Goal: Navigation & Orientation: Find specific page/section

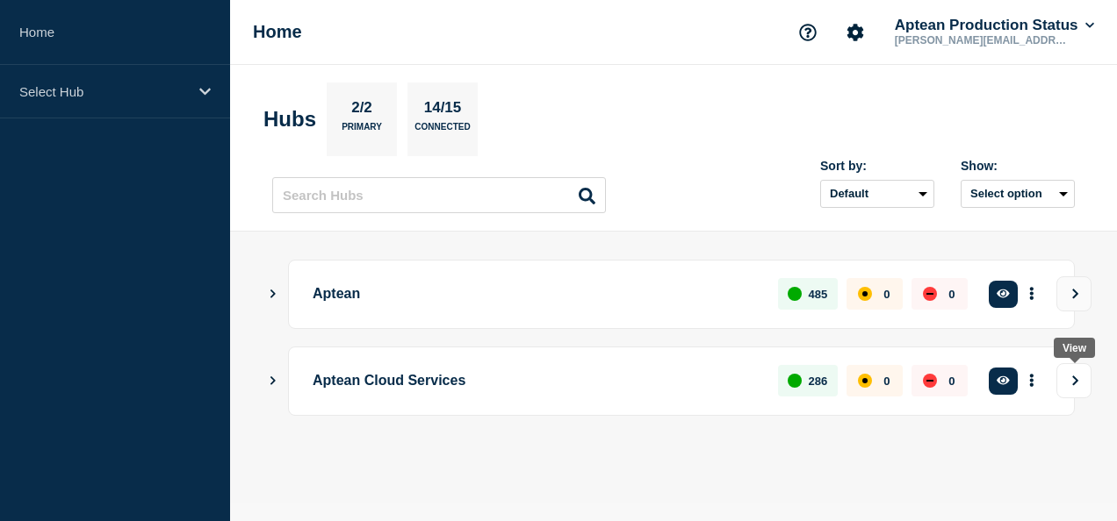
click at [1079, 386] on button "View" at bounding box center [1073, 380] width 35 height 35
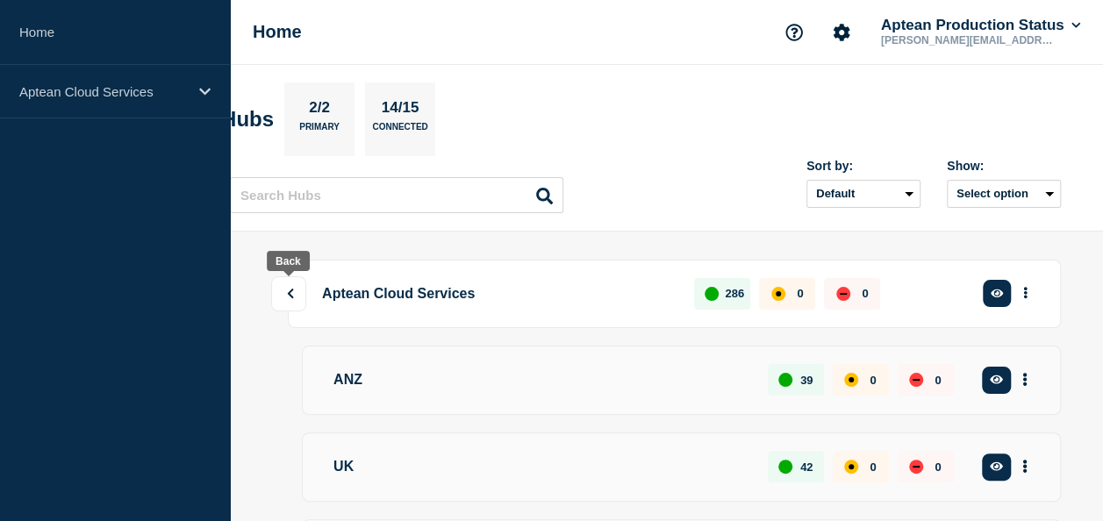
click at [290, 291] on icon at bounding box center [291, 294] width 6 height 10
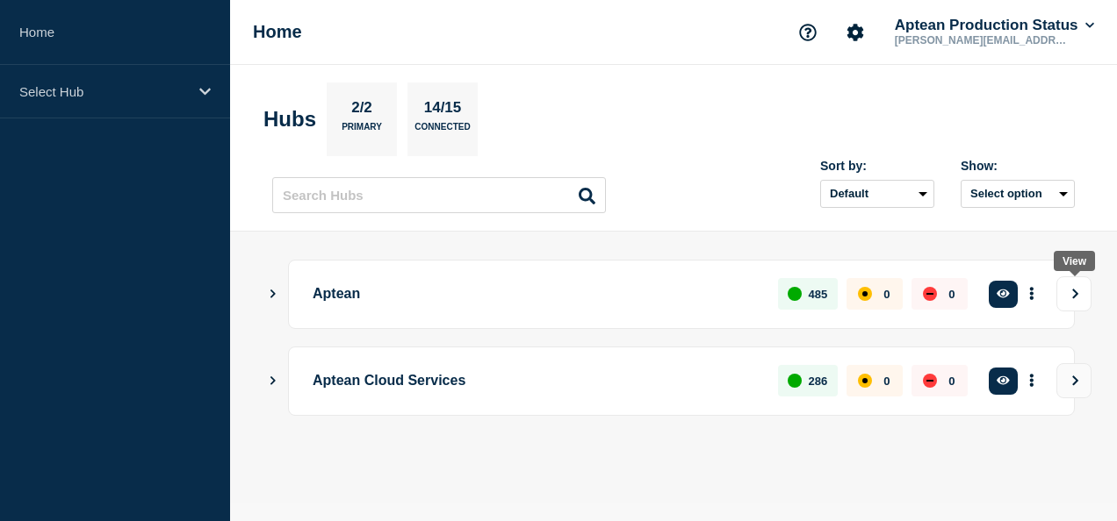
click at [1067, 299] on button "View" at bounding box center [1073, 294] width 35 height 35
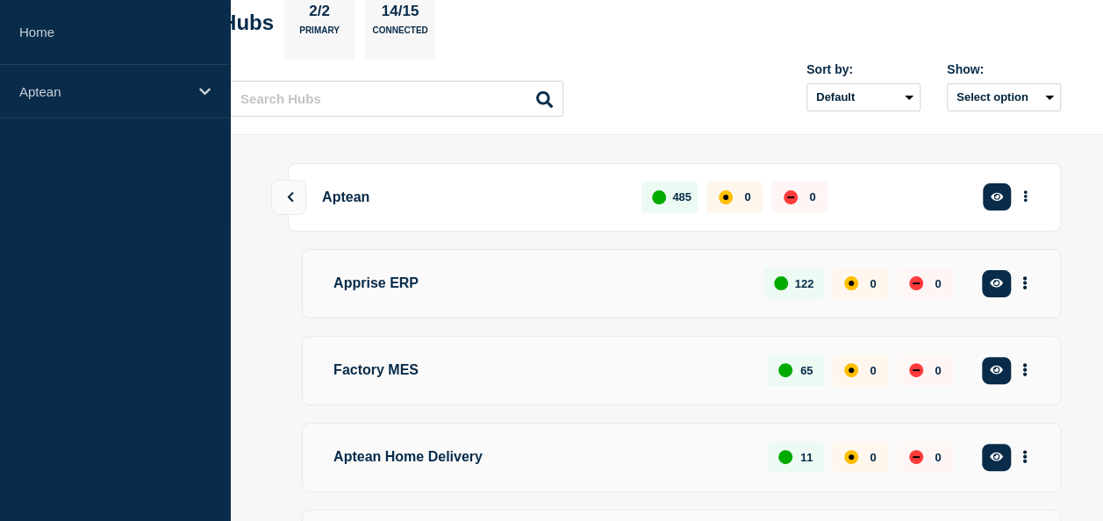
scroll to position [17, 0]
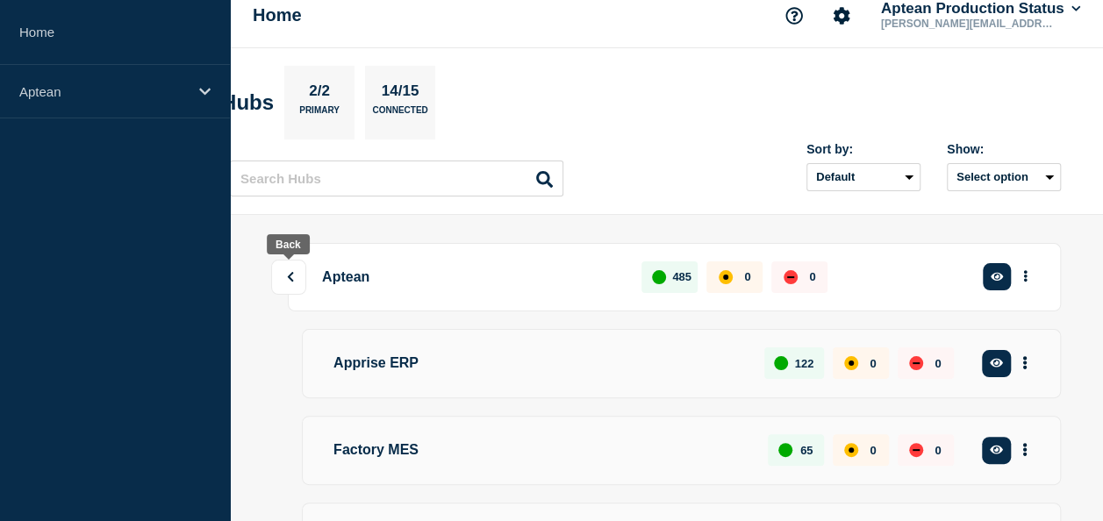
click at [294, 275] on icon at bounding box center [289, 277] width 11 height 11
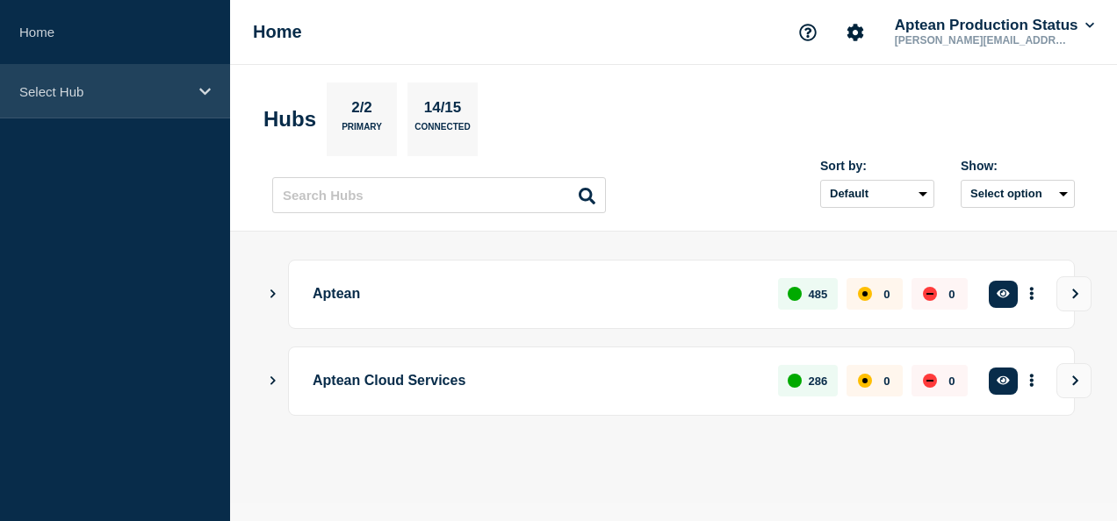
click at [129, 92] on p "Select Hub" at bounding box center [103, 91] width 169 height 15
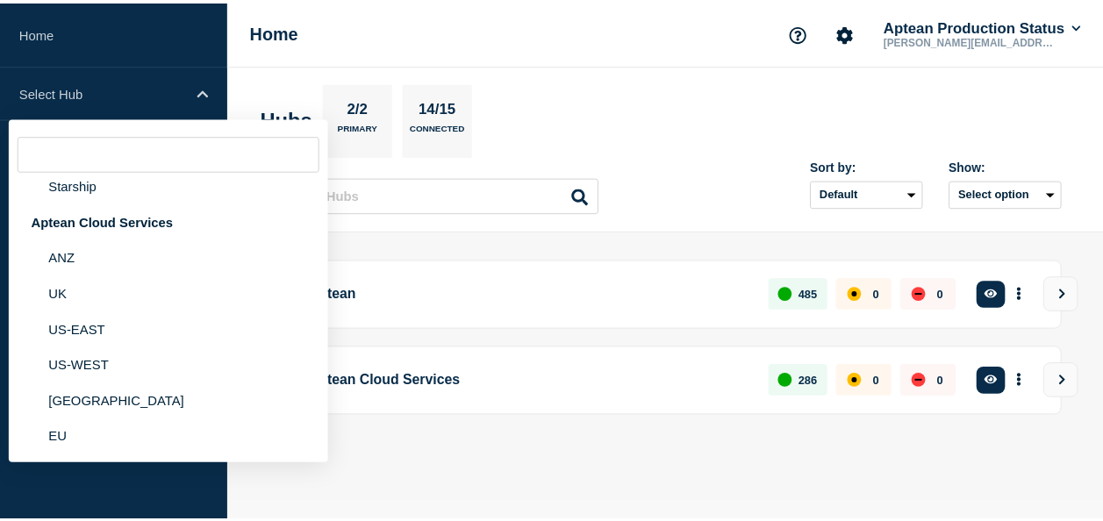
scroll to position [320, 0]
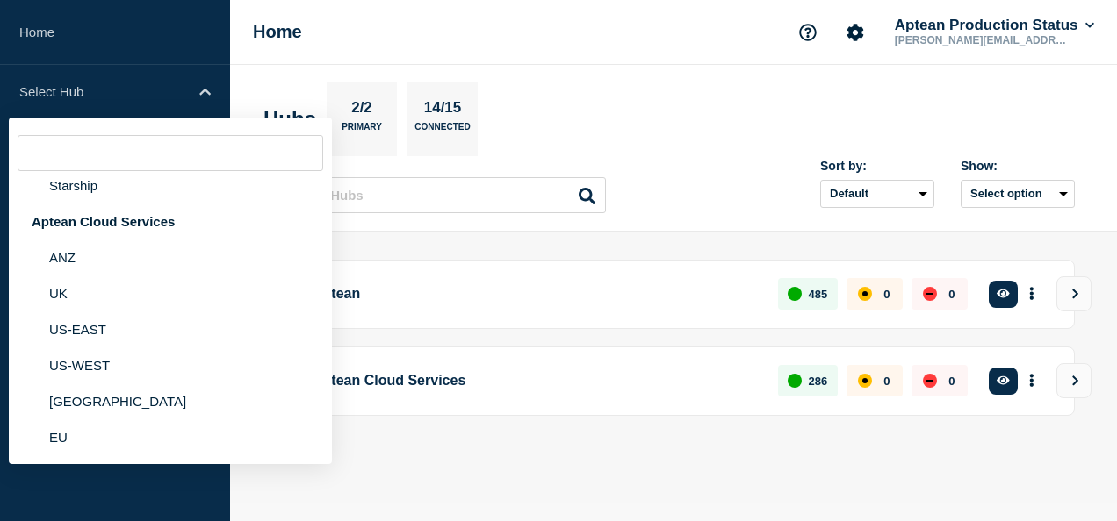
click at [673, 449] on div "Aptean 485 0 0 Create incident See overview Aptean Cloud Services 286 0 0 Creat…" at bounding box center [673, 367] width 802 height 215
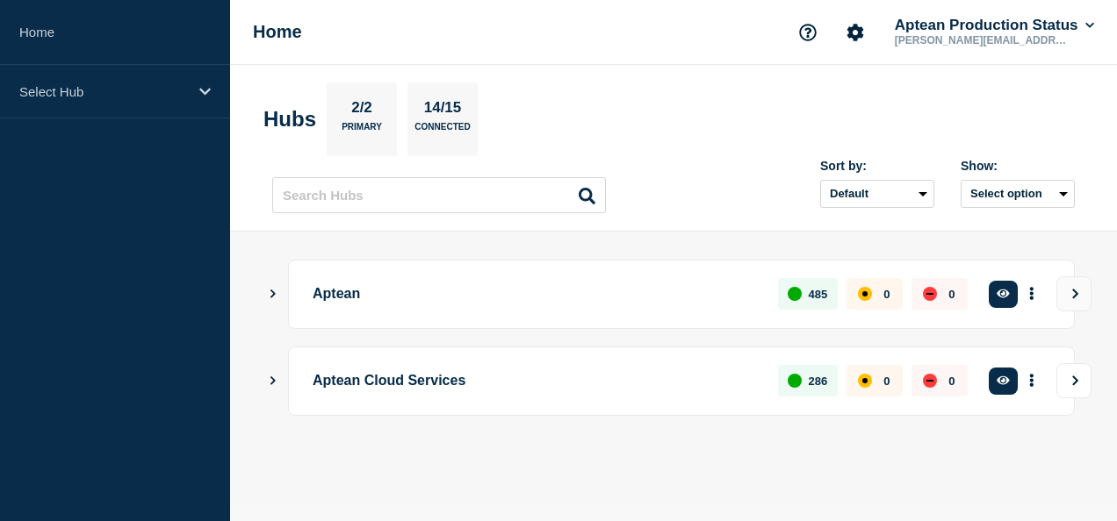
click at [1080, 381] on icon "View" at bounding box center [1074, 381] width 11 height 11
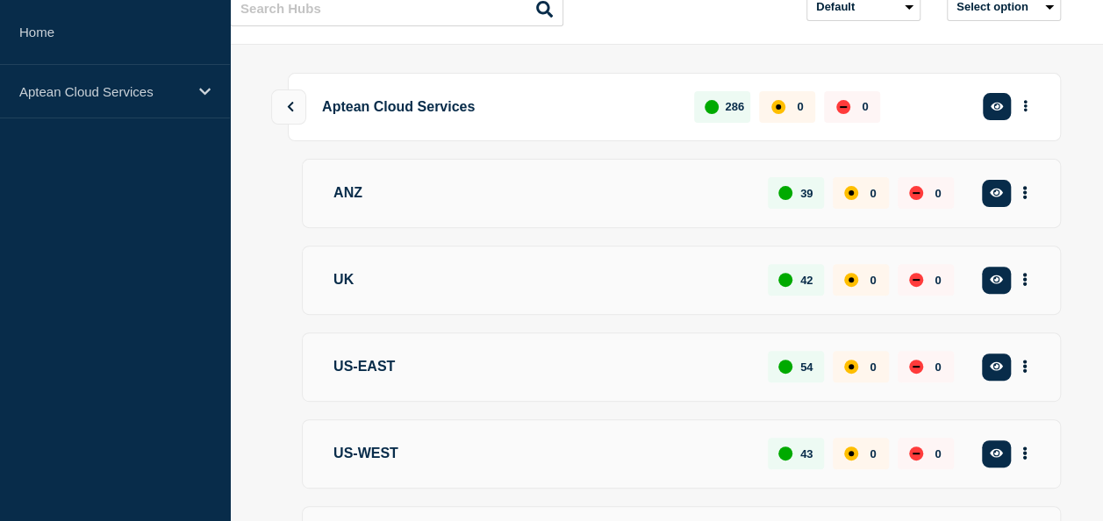
scroll to position [195, 0]
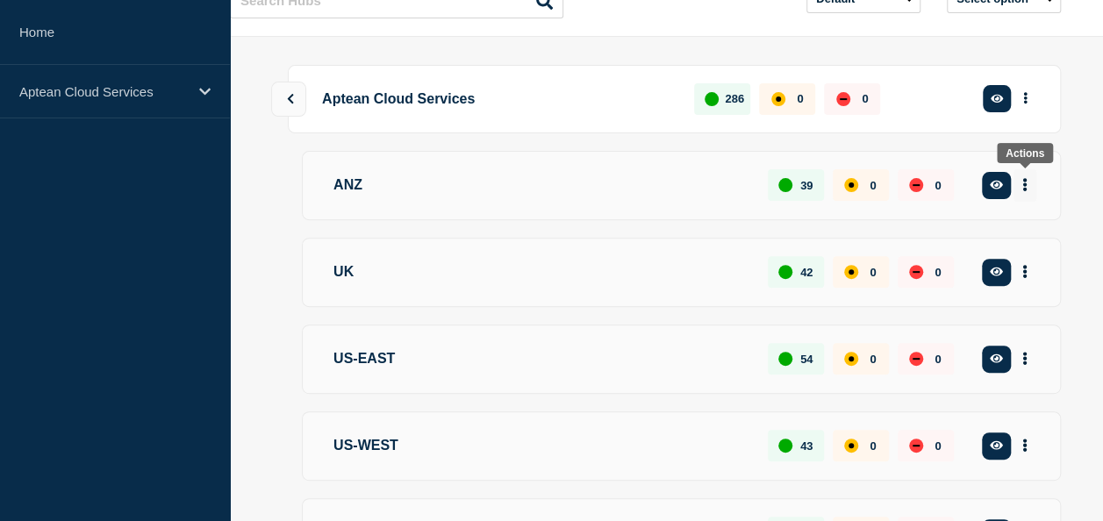
click at [1029, 183] on button "More actions" at bounding box center [1025, 185] width 23 height 32
click at [1069, 169] on main "Aptean Cloud Services 286 0 0 Create incident See overview ANZ 39 0 0 Create in…" at bounding box center [666, 369] width 873 height 664
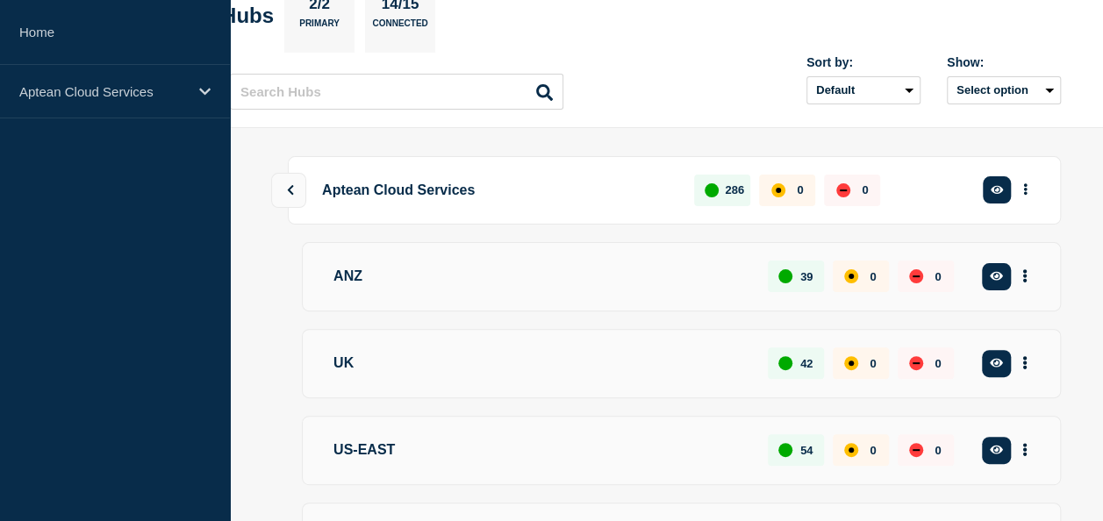
scroll to position [0, 0]
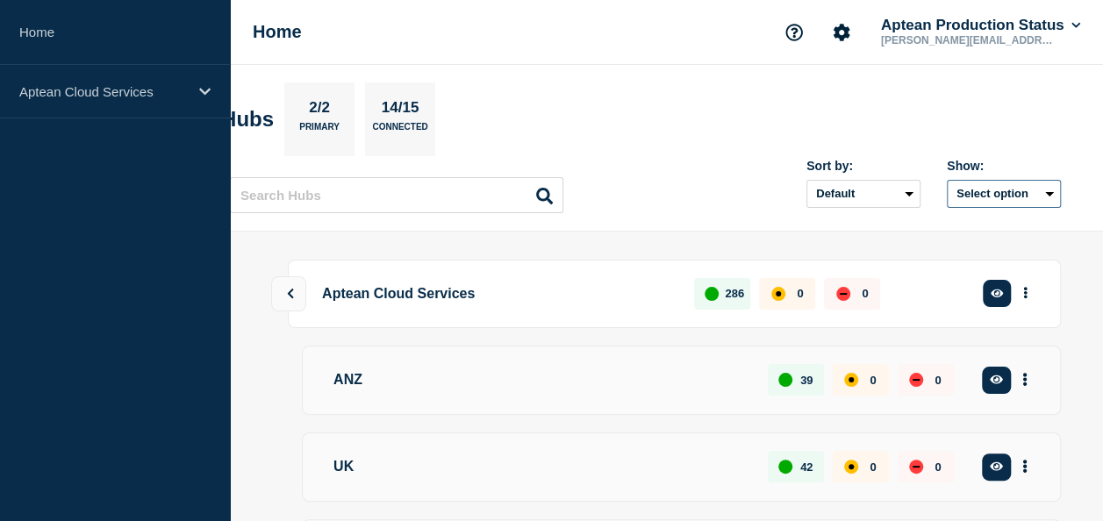
click at [1039, 189] on button "Select option" at bounding box center [1004, 194] width 114 height 28
click at [1024, 145] on section "Hubs 2/2 Primary 14/15 Connected" at bounding box center [645, 120] width 849 height 74
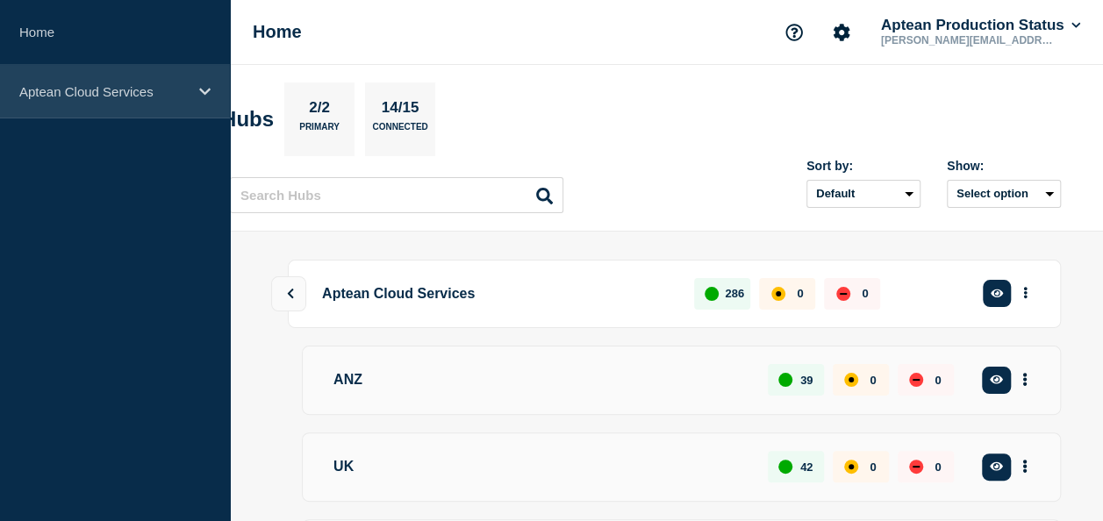
click at [195, 91] on div "Aptean Cloud Services" at bounding box center [115, 92] width 230 height 54
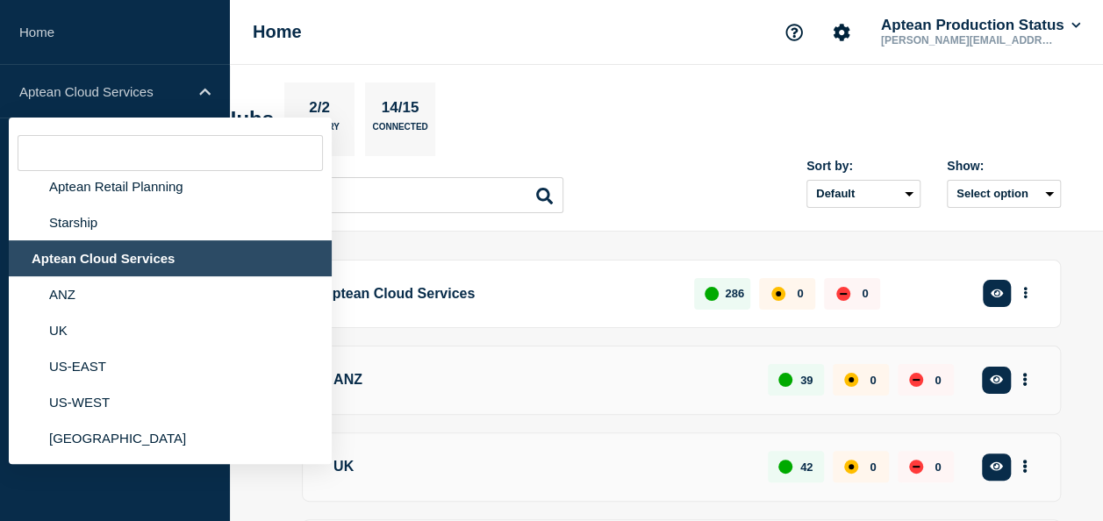
scroll to position [320, 0]
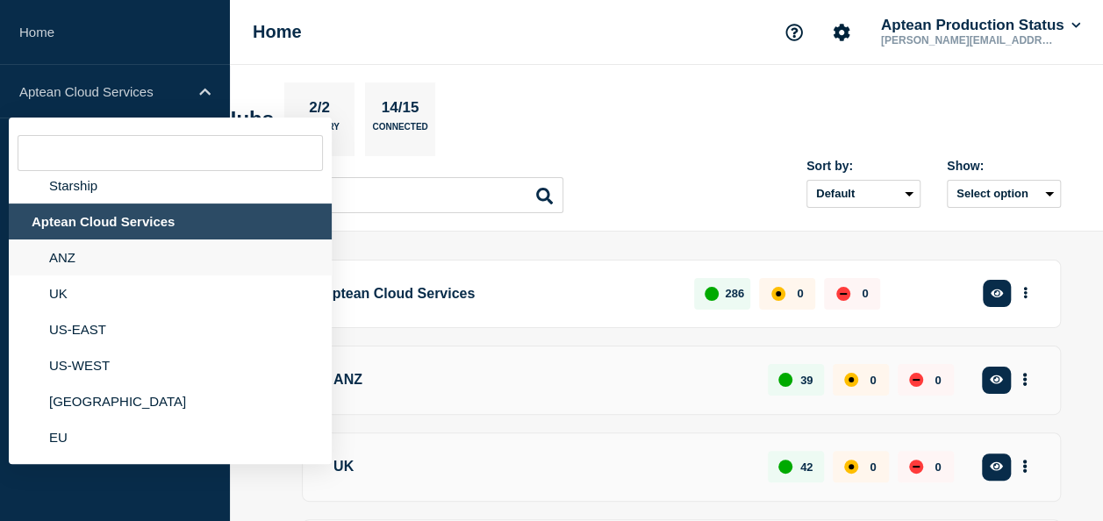
click at [66, 262] on li "ANZ" at bounding box center [170, 258] width 323 height 36
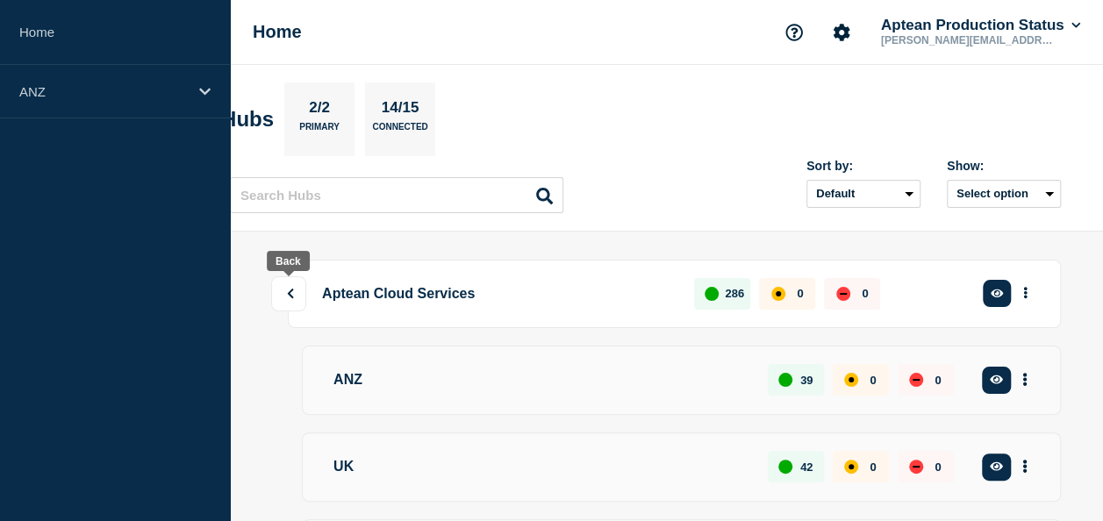
click at [291, 293] on icon at bounding box center [289, 294] width 11 height 11
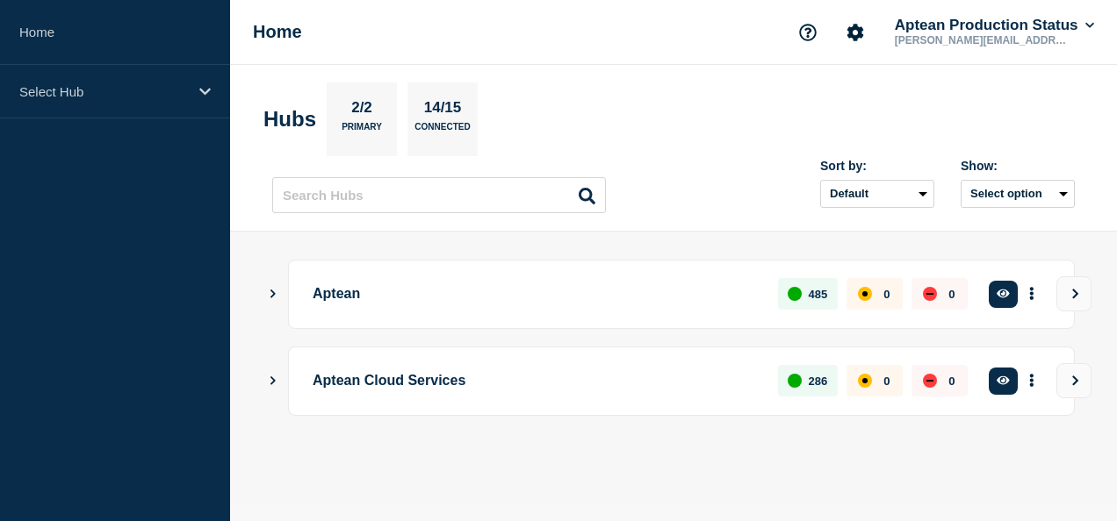
click at [268, 377] on icon "Show Connected Hubs" at bounding box center [272, 380] width 11 height 9
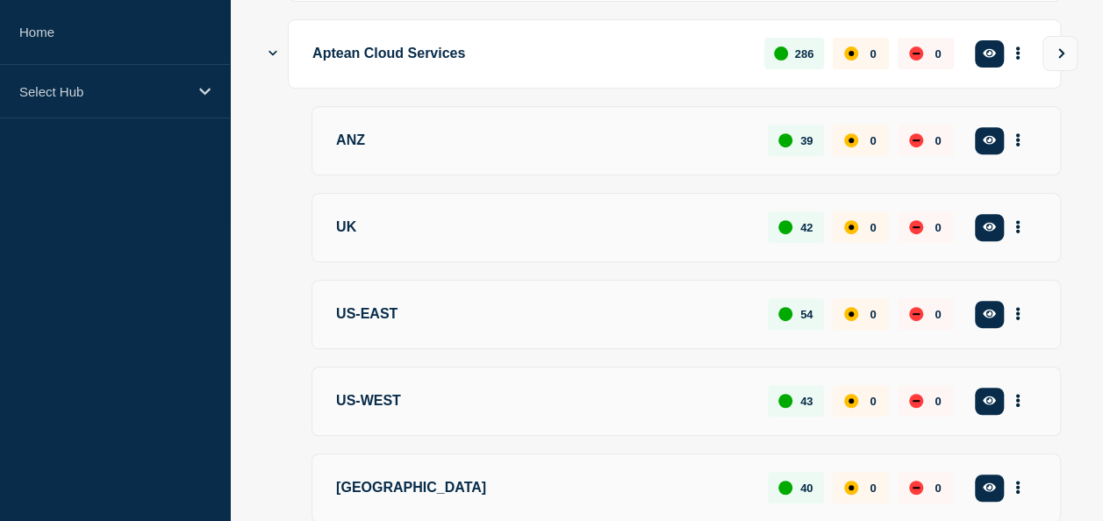
scroll to position [351, 0]
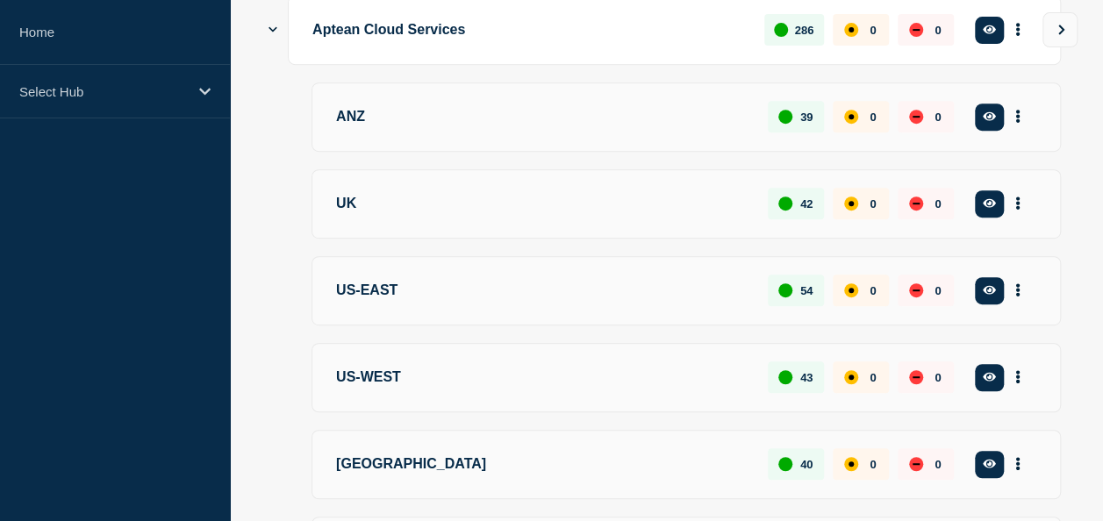
click at [349, 198] on p "UK" at bounding box center [542, 204] width 412 height 32
click at [1015, 287] on button "More actions" at bounding box center [1018, 291] width 23 height 32
click at [1066, 274] on main "Aptean 485 0 0 Create incident See overview Aptean Cloud Services 286 0 0 Creat…" at bounding box center [666, 277] width 873 height 793
click at [1021, 284] on button "More actions" at bounding box center [1018, 291] width 23 height 32
click at [1000, 392] on link "View Status Page" at bounding box center [1009, 389] width 129 height 15
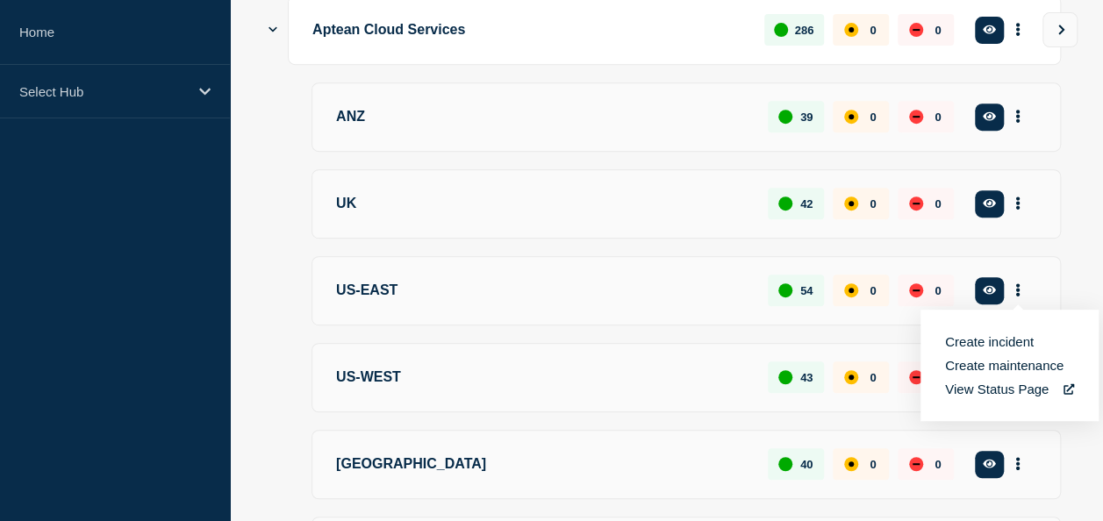
click at [1073, 257] on main "Aptean 485 0 0 Create incident See overview Aptean Cloud Services 286 0 0 Creat…" at bounding box center [666, 277] width 873 height 793
click at [1015, 201] on button "More actions" at bounding box center [1018, 204] width 23 height 32
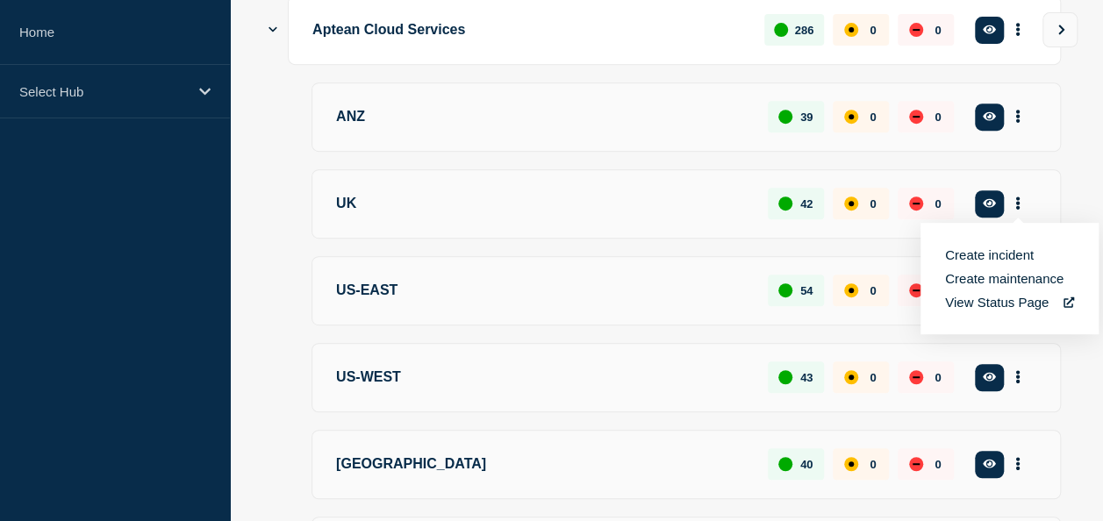
click at [992, 303] on link "View Status Page" at bounding box center [1009, 302] width 129 height 15
click at [1060, 194] on main "Aptean 485 0 0 Create incident See overview Aptean Cloud Services 286 0 0 Creat…" at bounding box center [666, 277] width 873 height 793
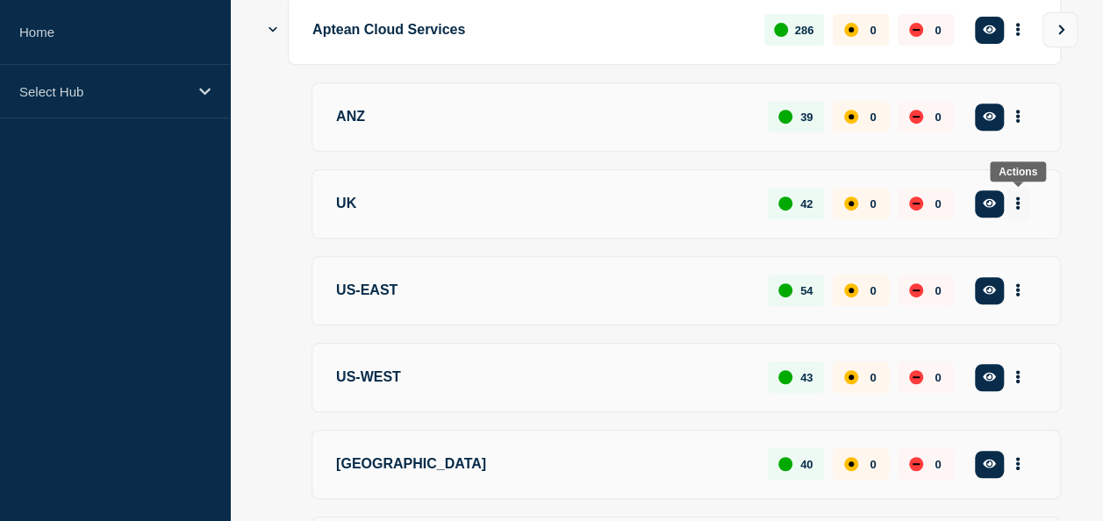
click at [1025, 196] on button "More actions" at bounding box center [1018, 204] width 23 height 32
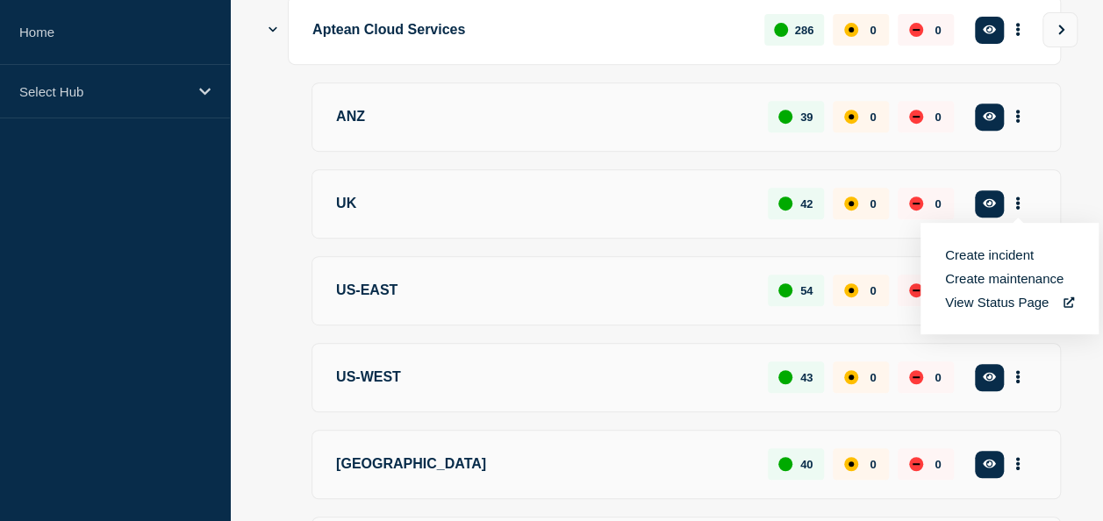
click at [987, 301] on link "View Status Page" at bounding box center [1009, 302] width 129 height 15
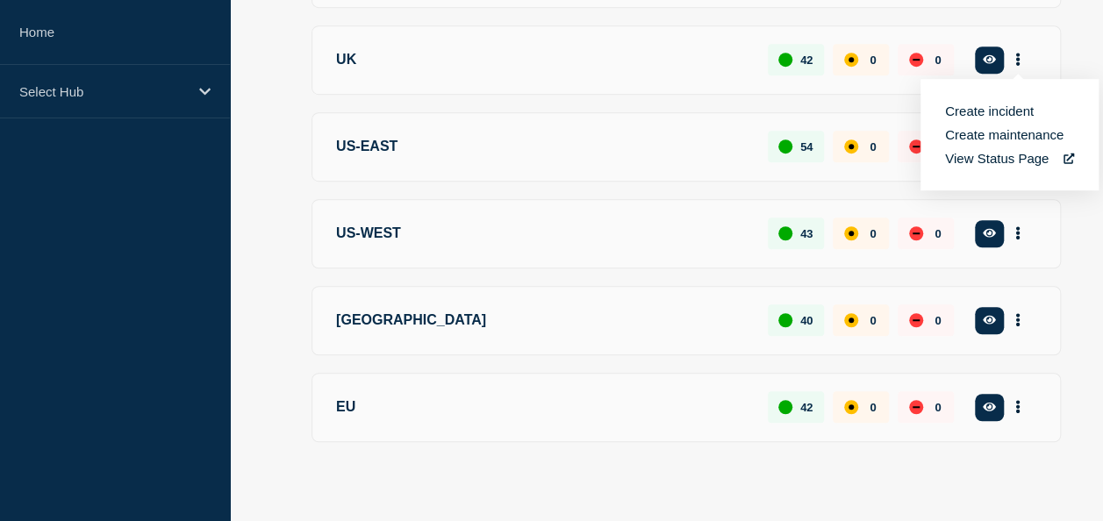
scroll to position [499, 0]
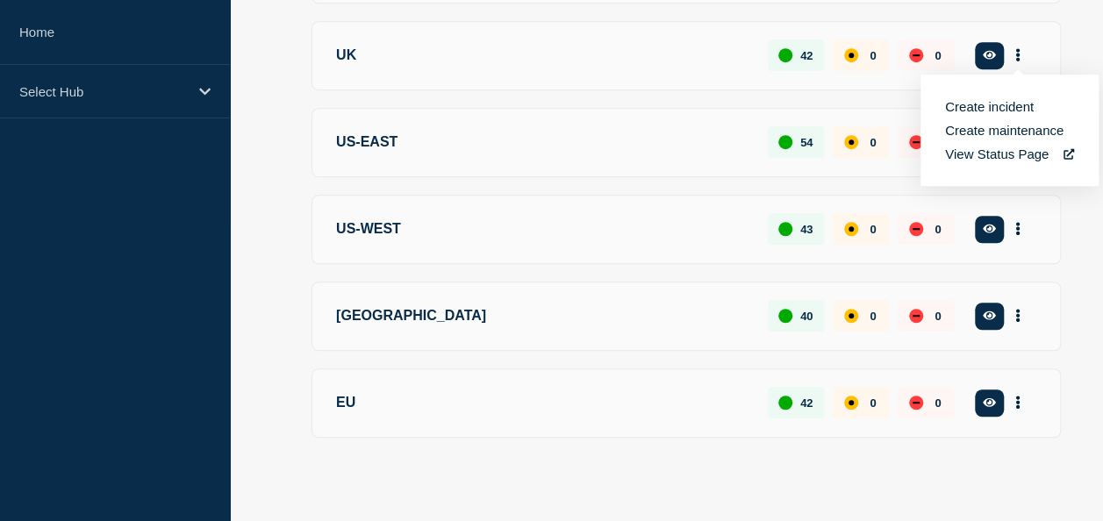
click at [1079, 219] on main "Aptean 485 0 0 Create incident See overview Aptean Cloud Services 286 0 0 Creat…" at bounding box center [666, 128] width 873 height 793
click at [1015, 140] on button "More actions" at bounding box center [1018, 142] width 23 height 32
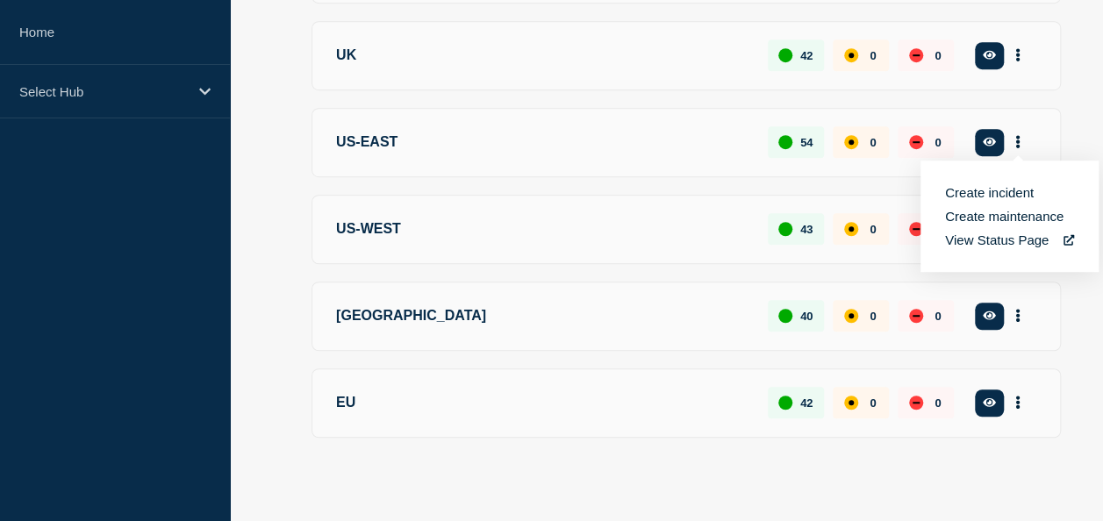
click at [1003, 235] on link "View Status Page" at bounding box center [1009, 240] width 129 height 15
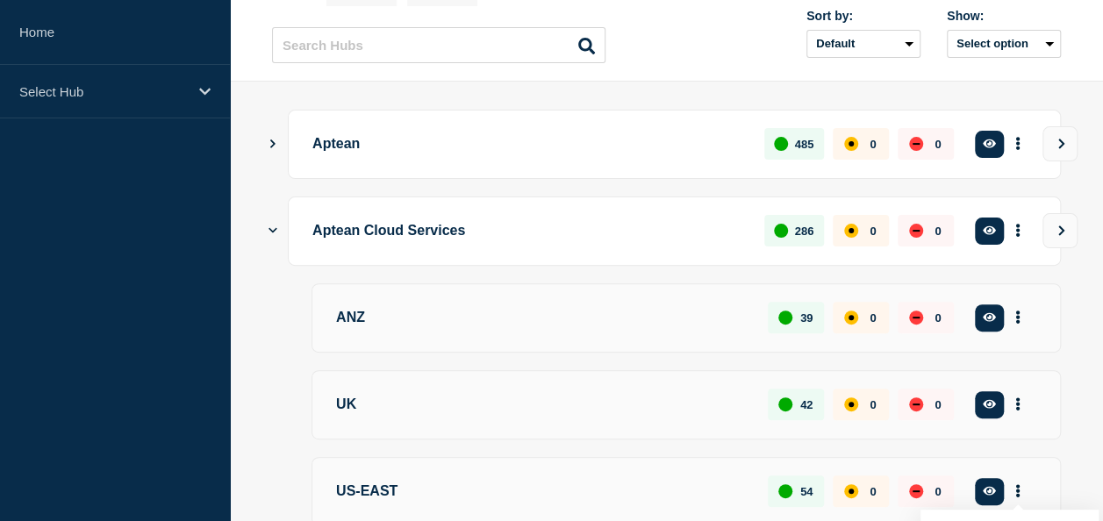
scroll to position [148, 0]
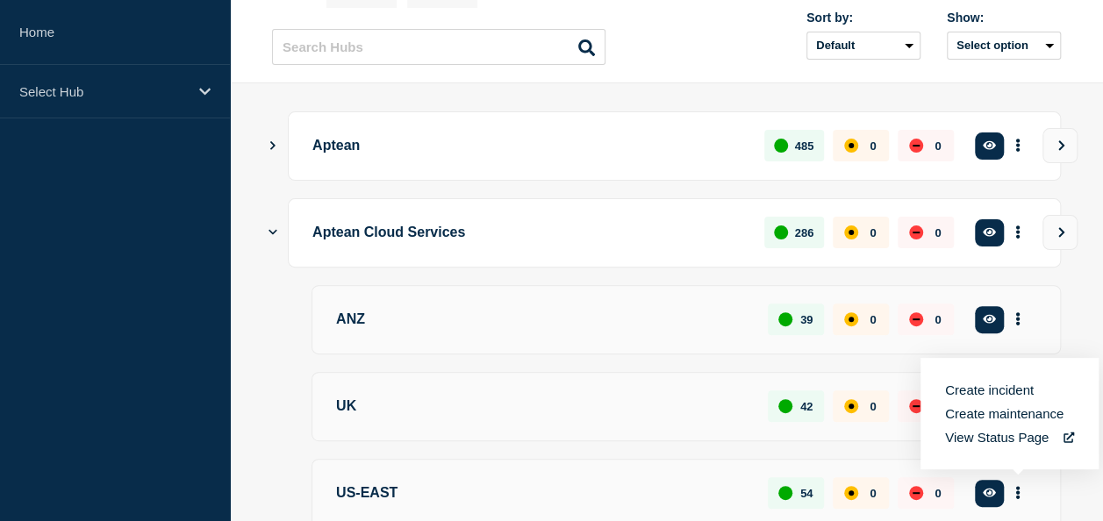
click at [1087, 266] on main "Aptean 485 0 0 Create incident See overview Aptean Cloud Services 286 0 0 Creat…" at bounding box center [666, 479] width 873 height 793
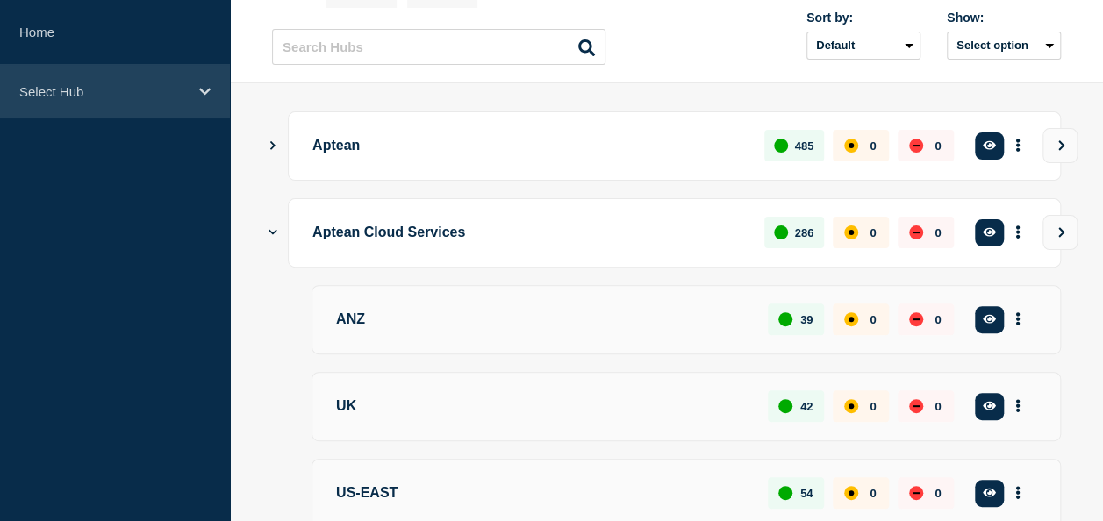
click at [70, 86] on p "Select Hub" at bounding box center [103, 91] width 169 height 15
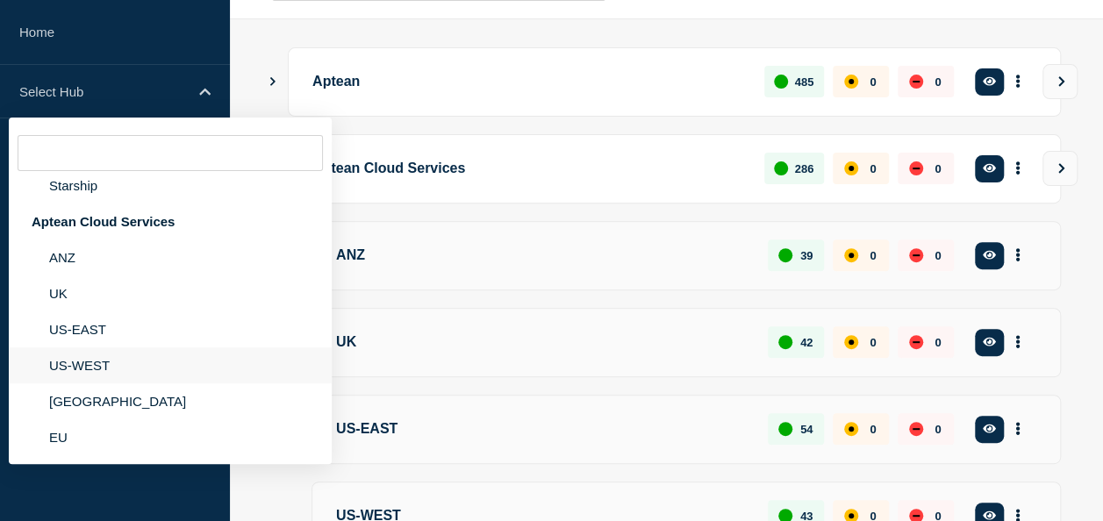
scroll to position [236, 0]
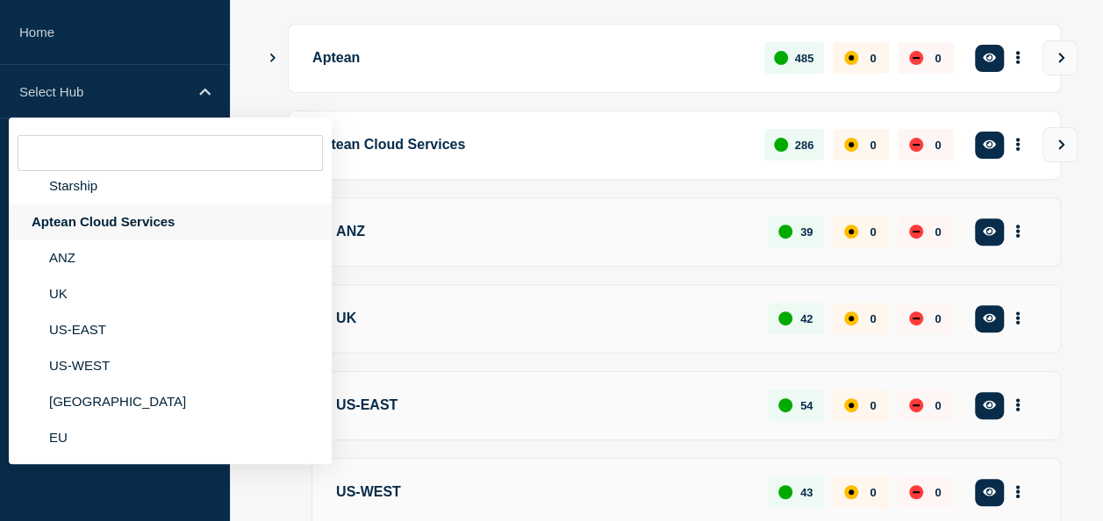
click at [118, 225] on div "Aptean Cloud Services" at bounding box center [170, 222] width 323 height 36
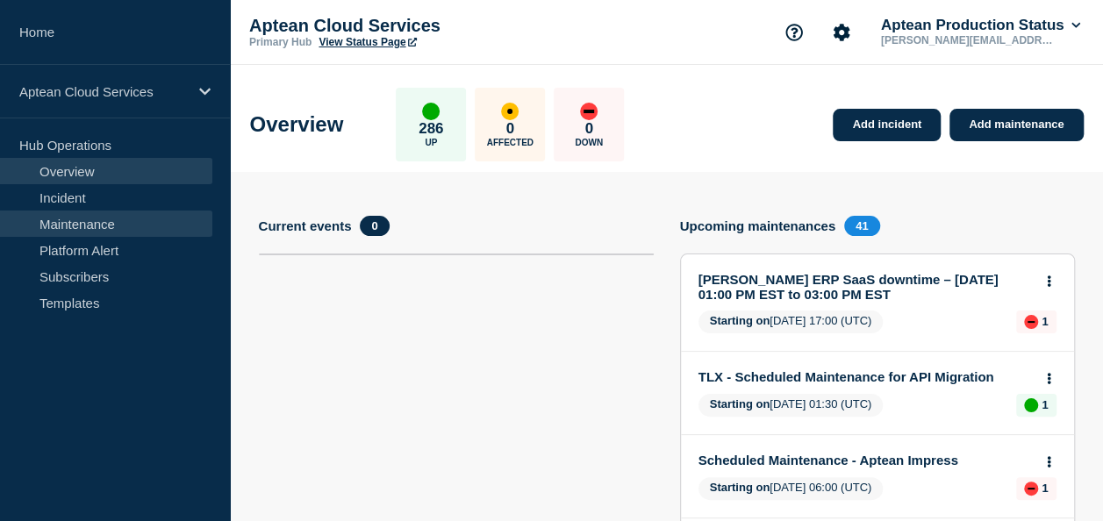
click at [93, 224] on link "Maintenance" at bounding box center [106, 224] width 212 height 26
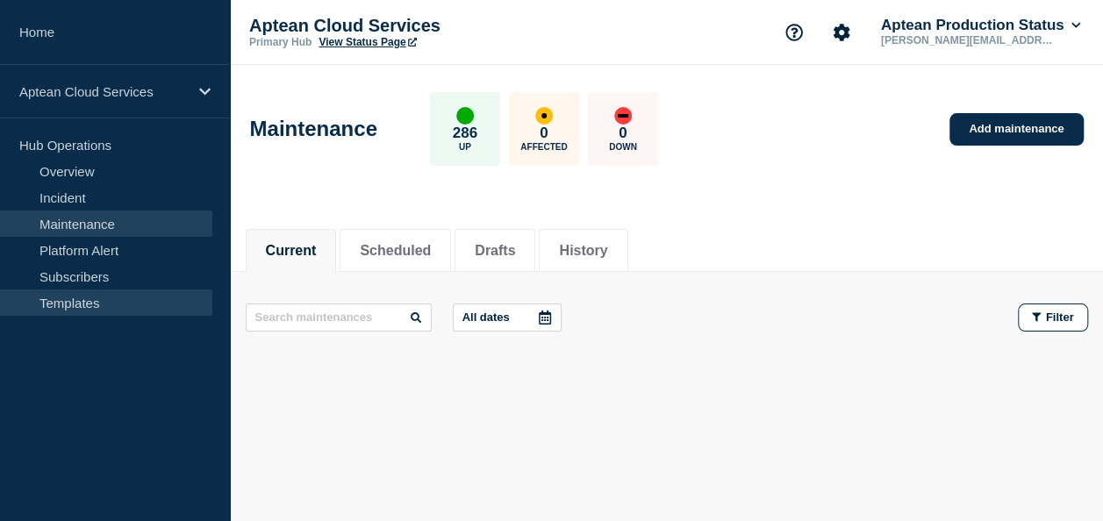
click at [75, 301] on link "Templates" at bounding box center [106, 303] width 212 height 26
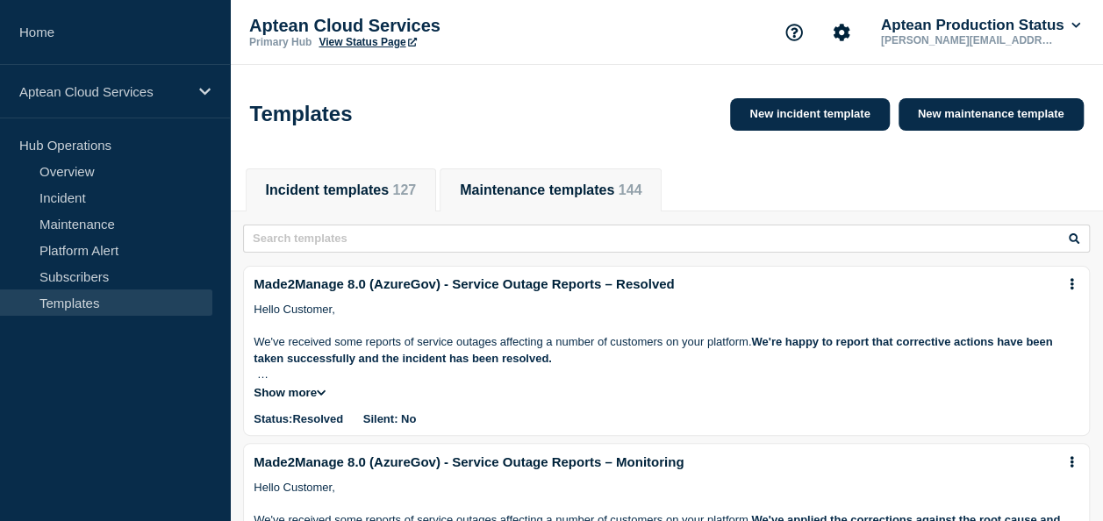
click at [529, 193] on button "Maintenance templates 144" at bounding box center [551, 191] width 182 height 16
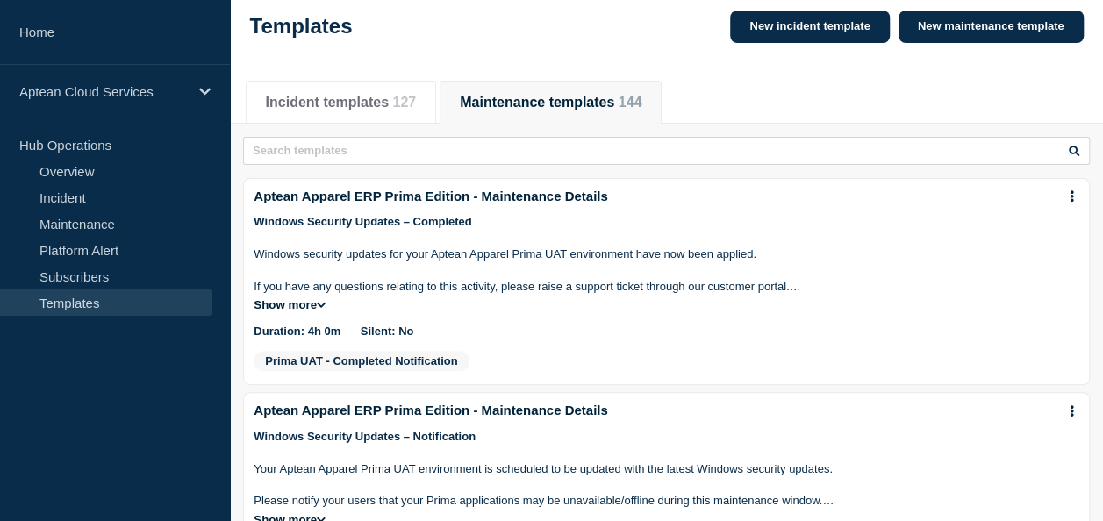
scroll to position [88, 0]
click at [691, 32] on div "Templates New incident template New maintenance template" at bounding box center [667, 26] width 834 height 53
click at [66, 269] on link "Subscribers" at bounding box center [106, 276] width 212 height 26
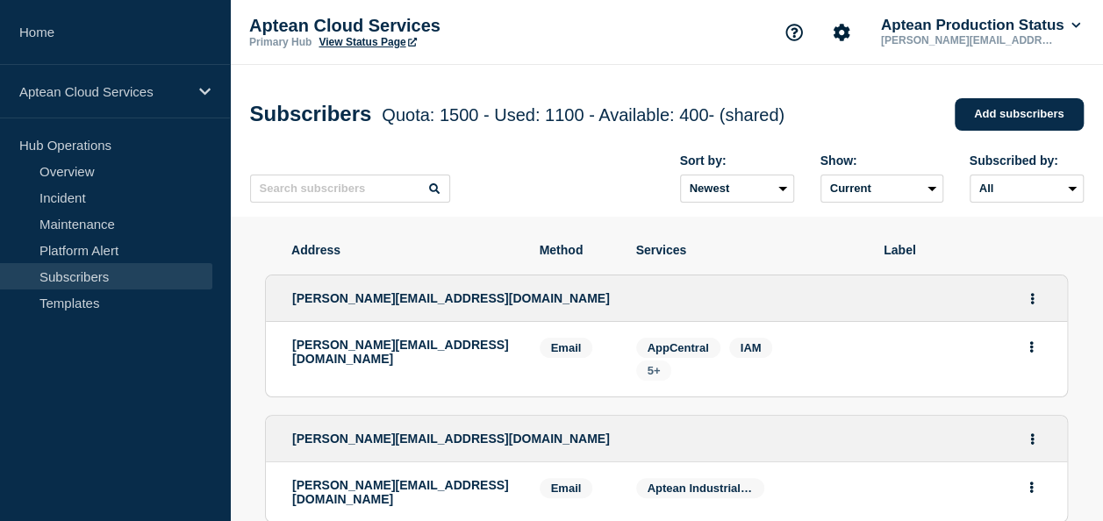
click at [657, 374] on span "5+" at bounding box center [654, 370] width 13 height 13
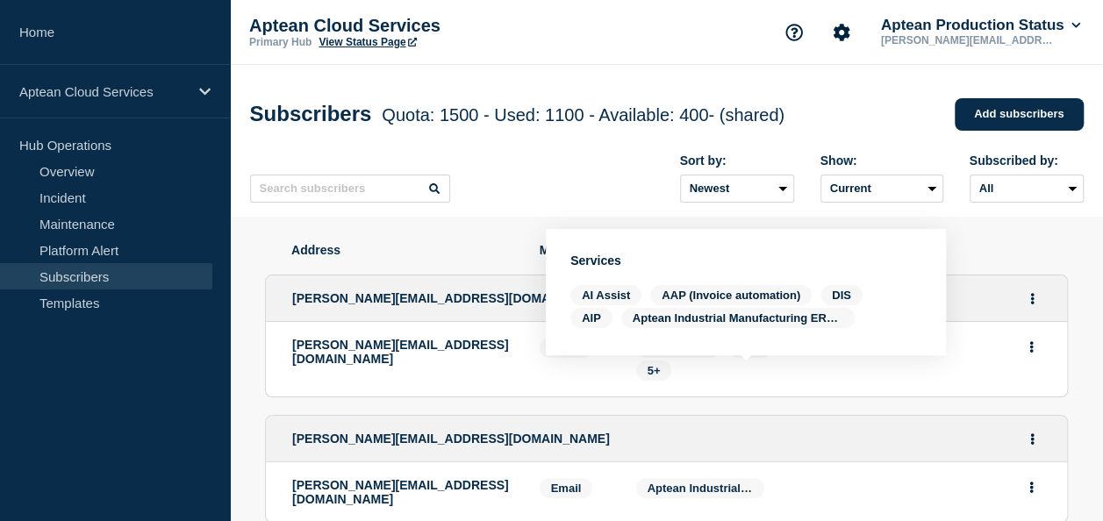
click at [558, 197] on div "Sort by: Newest Oldest Show: Current Deleted Recently deleted Subscribed by: Al…" at bounding box center [667, 178] width 834 height 76
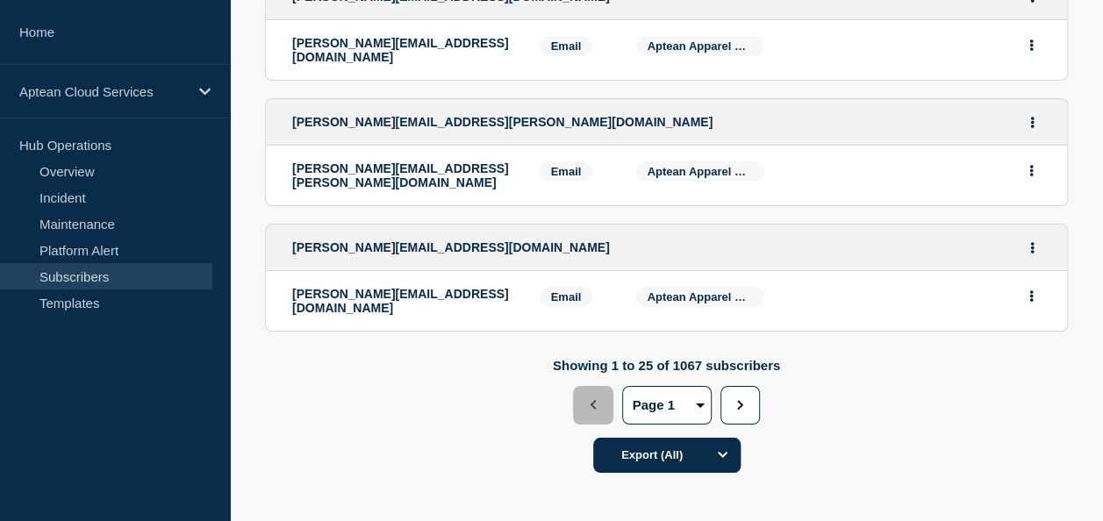
scroll to position [3286, 0]
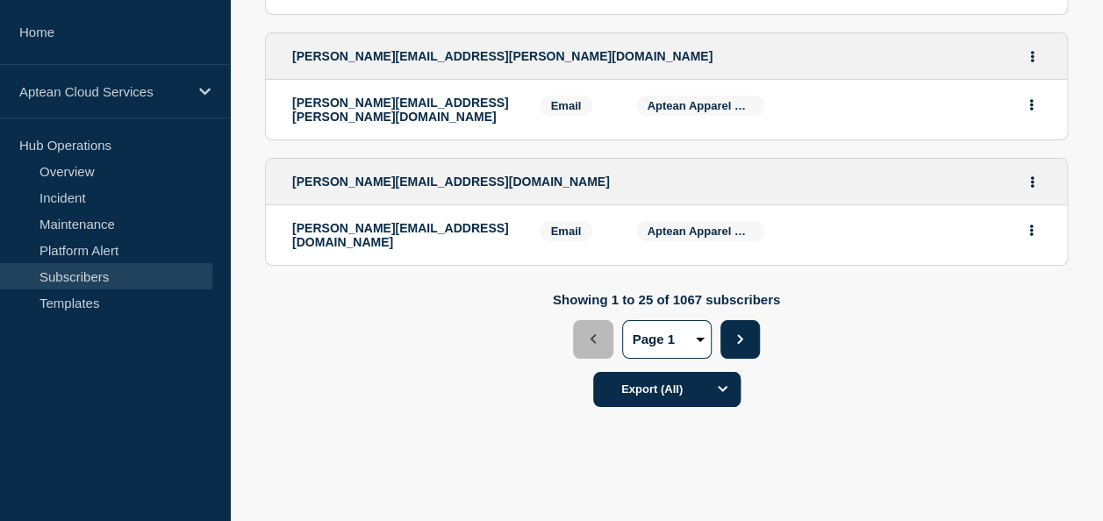
click at [737, 320] on button "Next" at bounding box center [741, 339] width 40 height 39
select select "2"
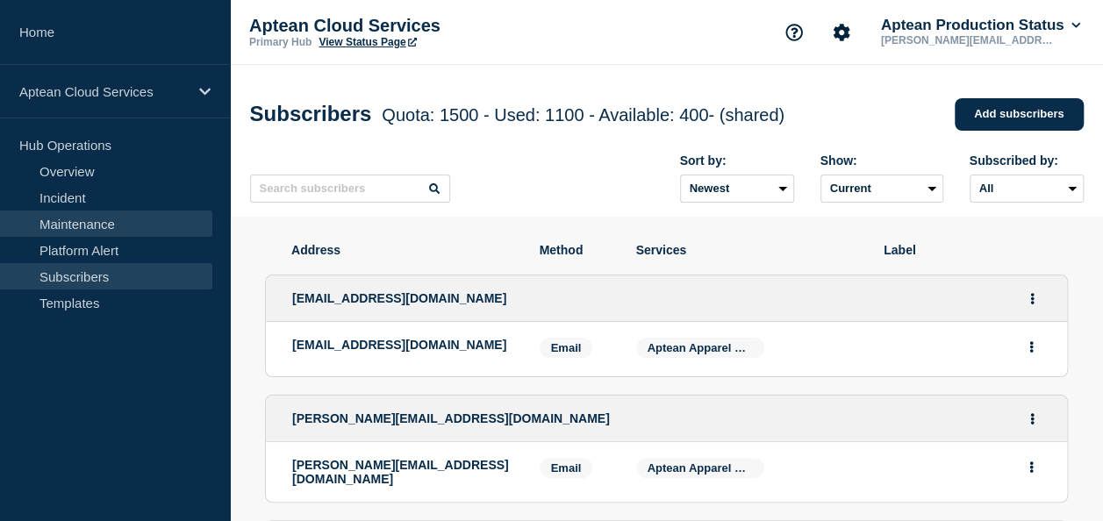
click at [89, 225] on link "Maintenance" at bounding box center [106, 224] width 212 height 26
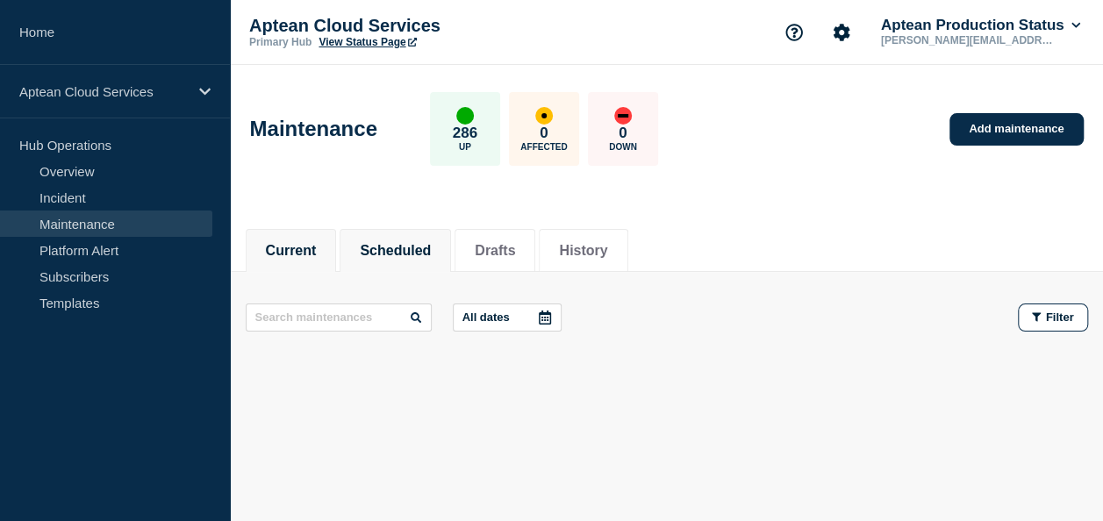
click at [404, 253] on button "Scheduled" at bounding box center [395, 251] width 71 height 16
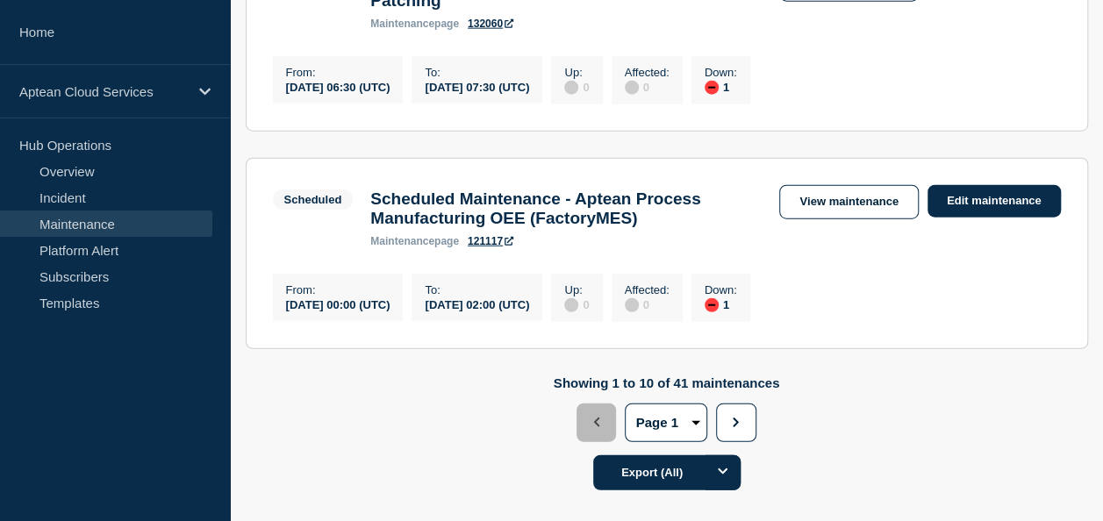
scroll to position [2282, 0]
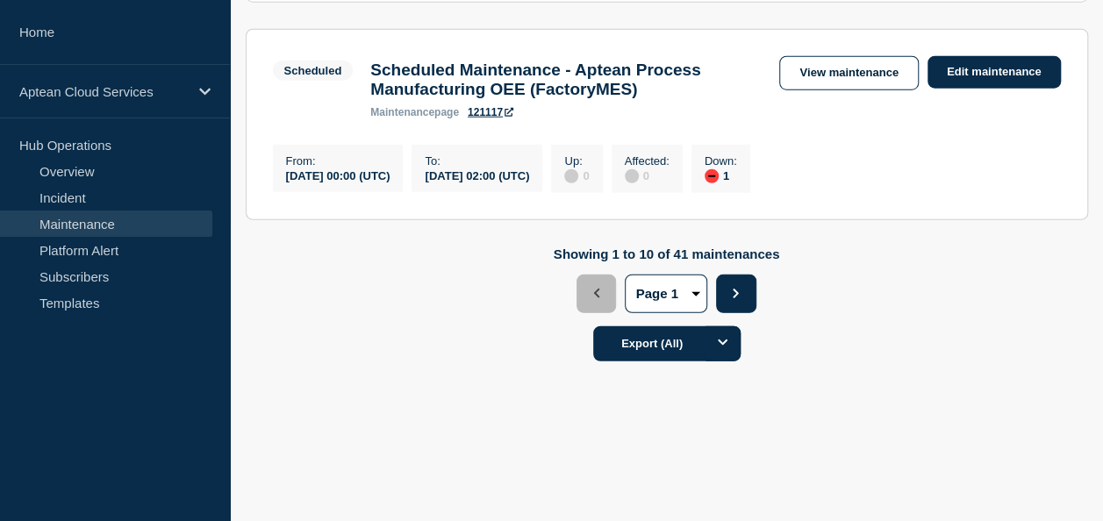
click at [740, 298] on icon "button" at bounding box center [735, 294] width 11 height 10
select select "2"
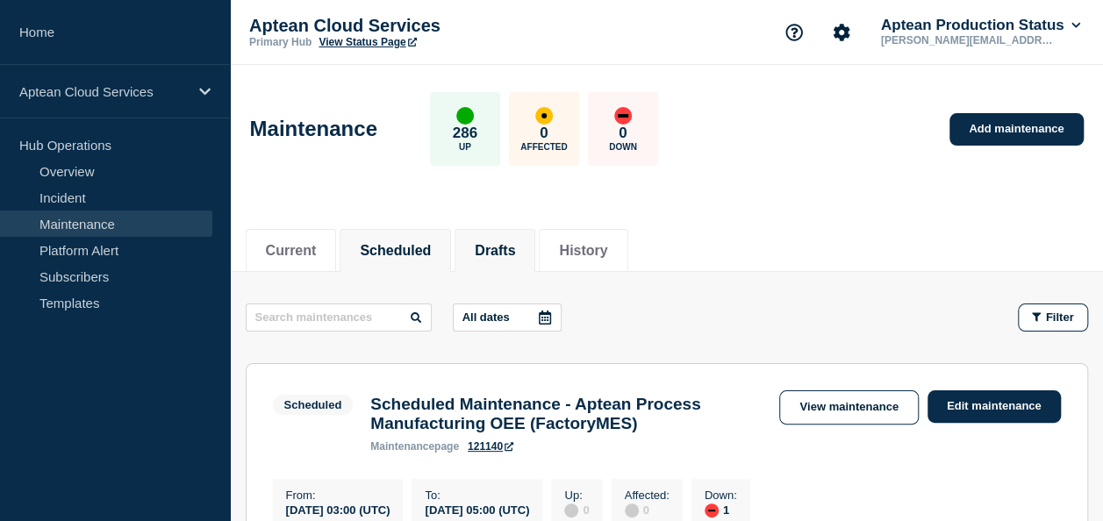
click at [501, 252] on button "Drafts" at bounding box center [495, 251] width 40 height 16
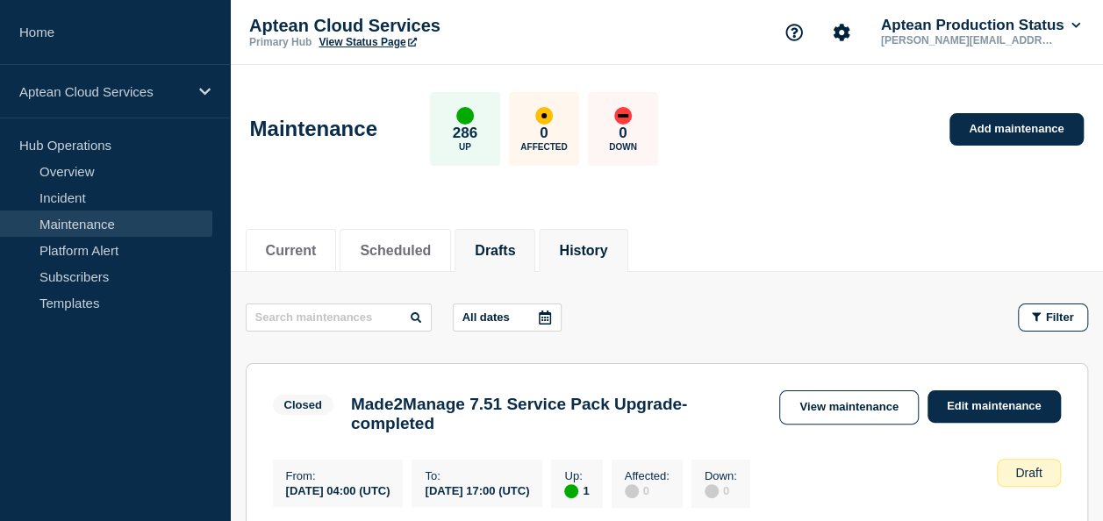
click at [597, 234] on li "History" at bounding box center [583, 250] width 89 height 43
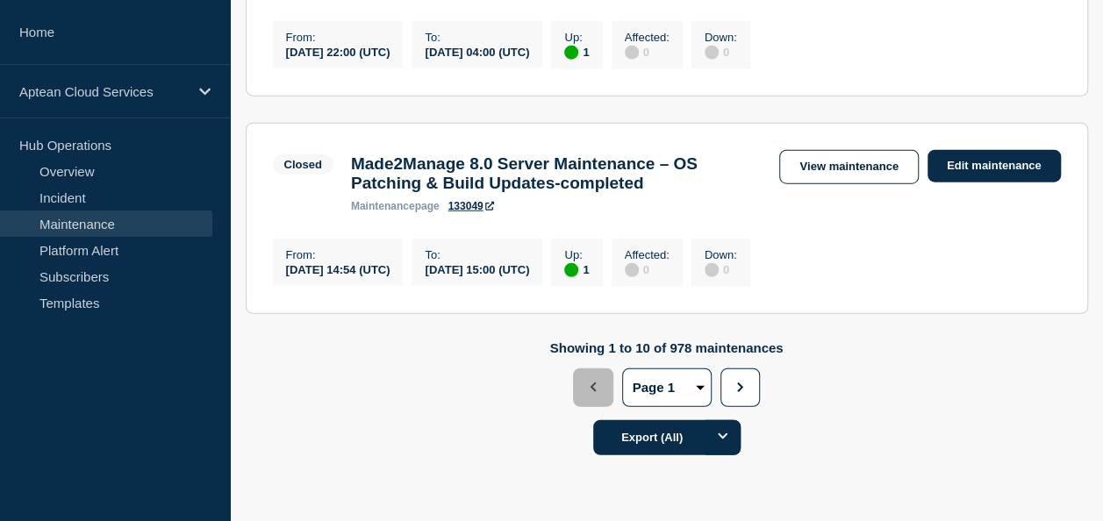
scroll to position [2195, 0]
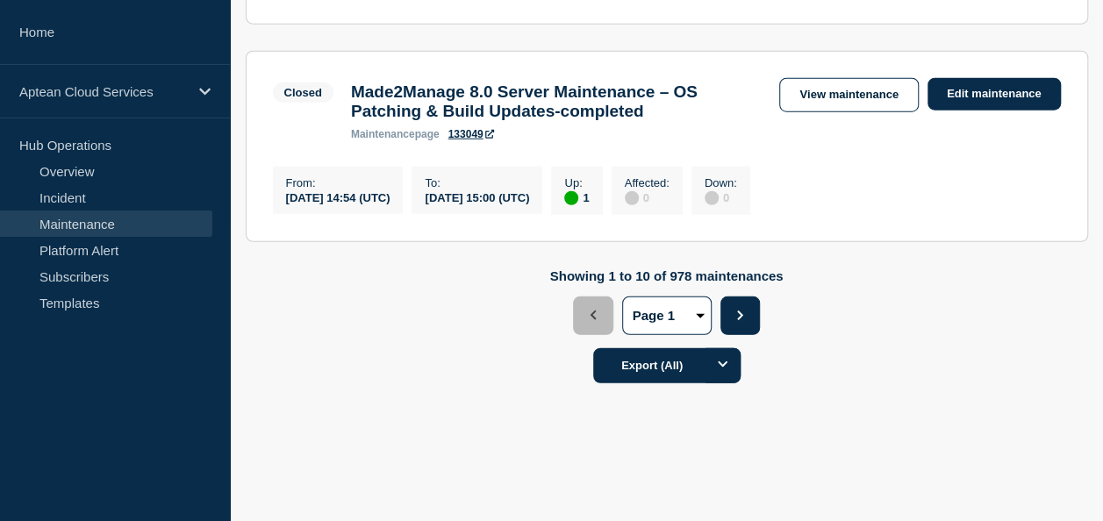
click at [729, 335] on button "Next" at bounding box center [741, 316] width 40 height 39
select select "2"
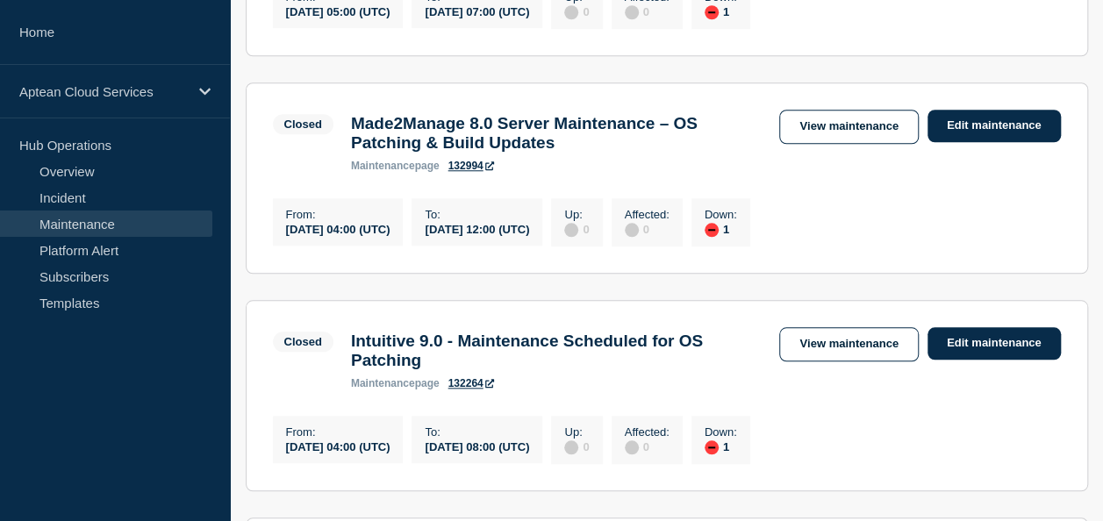
scroll to position [702, 0]
